Goal: Find contact information: Find contact information

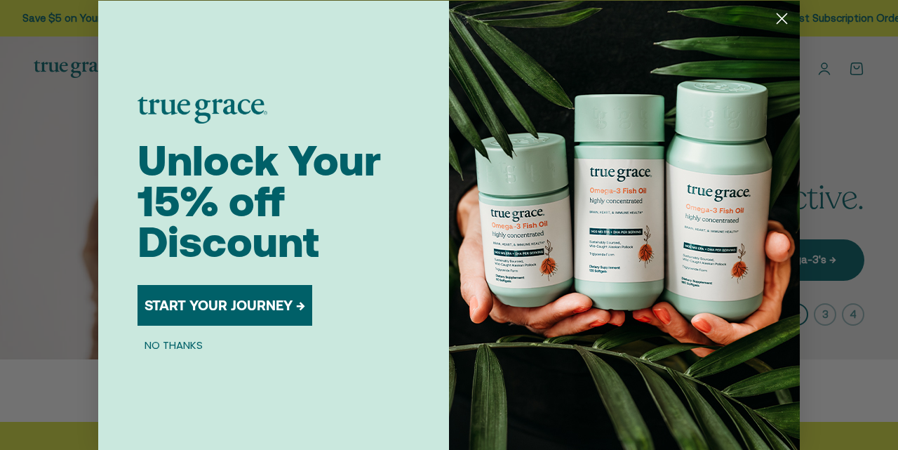
click at [789, 15] on circle "Close dialog" at bounding box center [781, 17] width 23 height 23
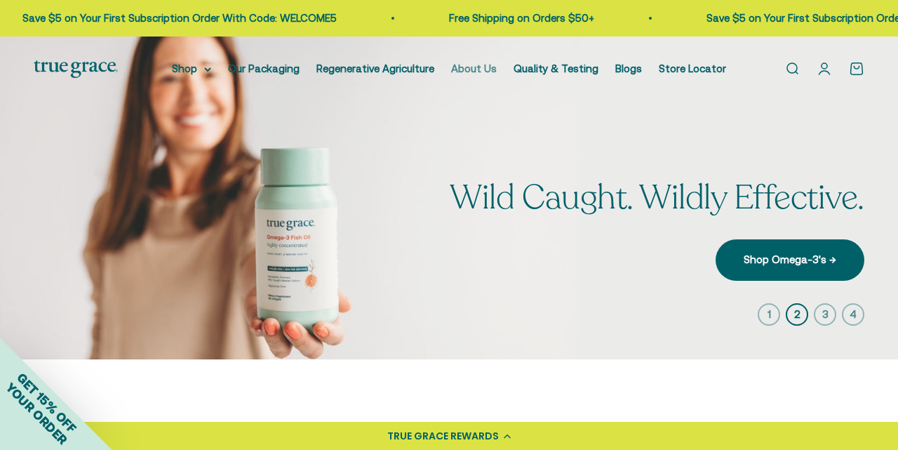
click at [490, 67] on link "About Us" at bounding box center [474, 68] width 46 height 12
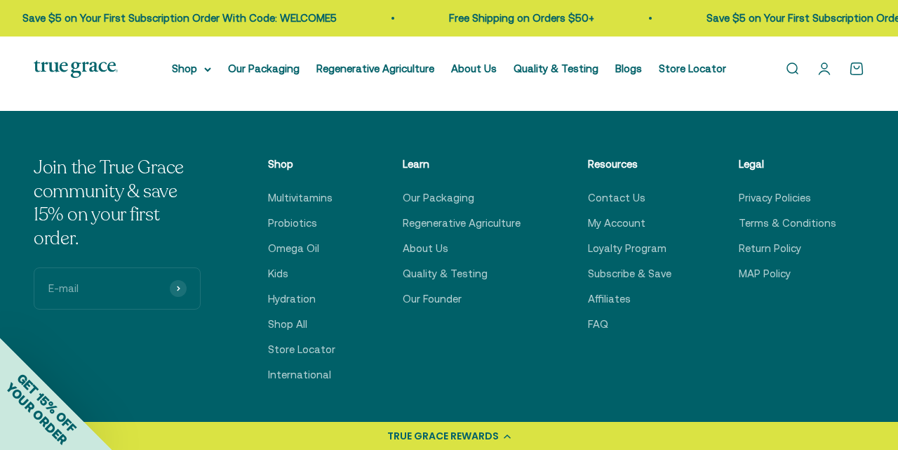
scroll to position [3062, 0]
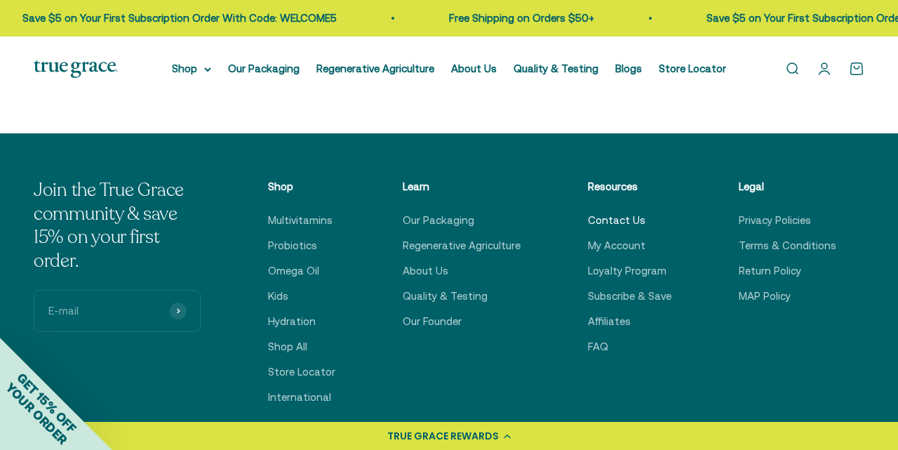
click at [617, 212] on link "Contact Us" at bounding box center [617, 220] width 58 height 17
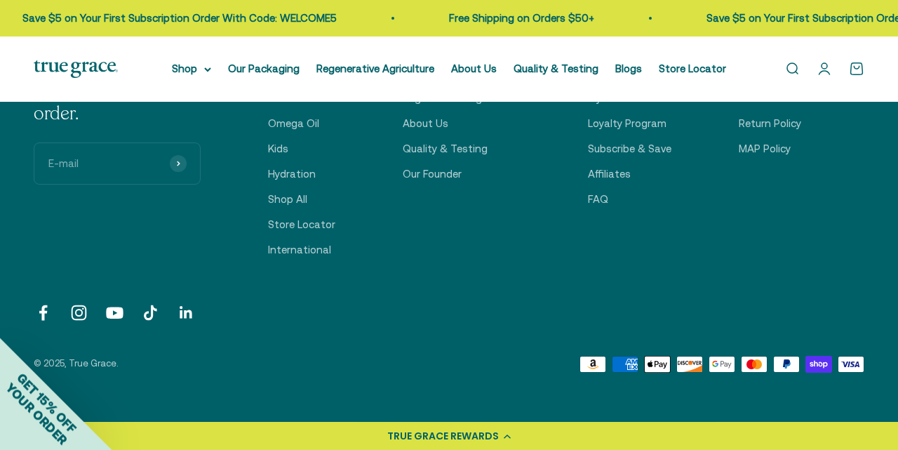
scroll to position [730, 0]
